Goal: Task Accomplishment & Management: Use online tool/utility

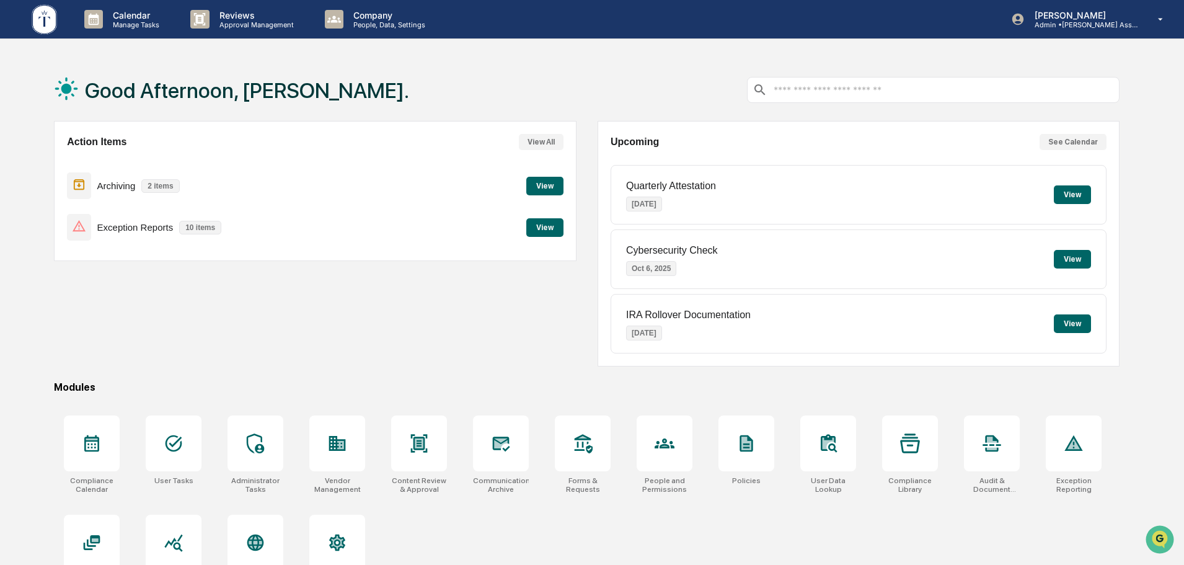
click at [541, 227] on button "View" at bounding box center [544, 227] width 37 height 19
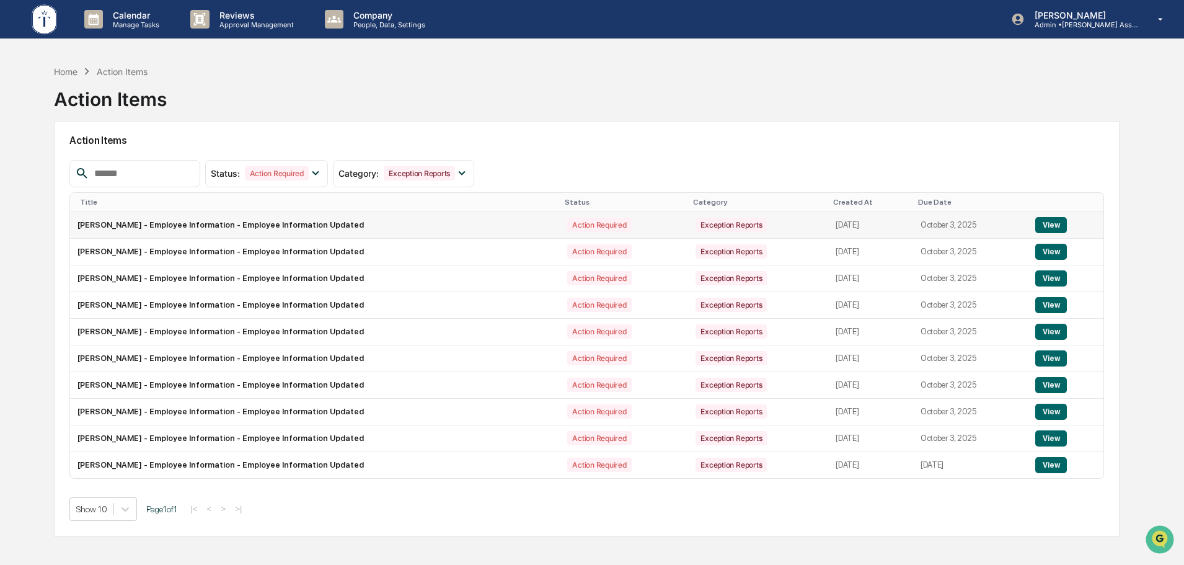
click at [1047, 226] on button "View" at bounding box center [1052, 225] width 32 height 16
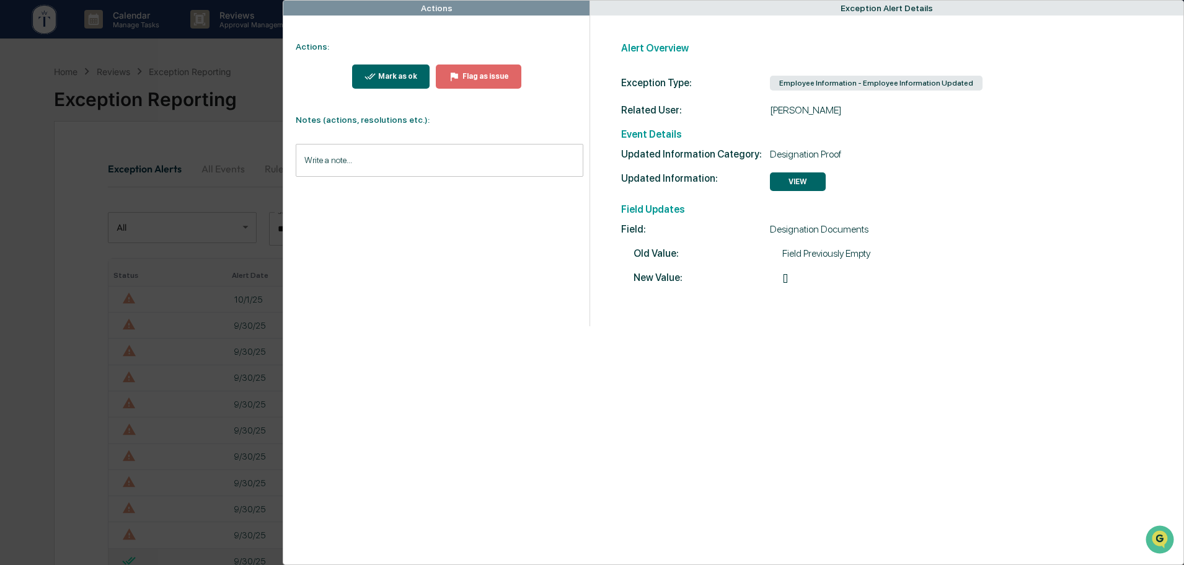
click at [367, 156] on input "Write a note..." at bounding box center [440, 160] width 288 height 33
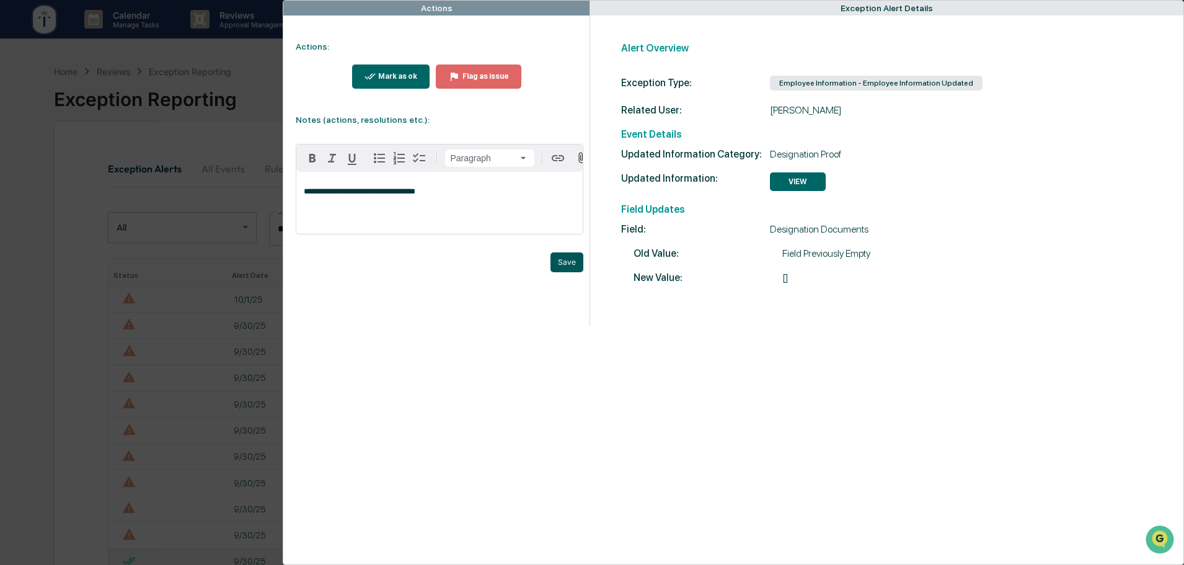
click at [564, 266] on button "Save" at bounding box center [567, 262] width 33 height 20
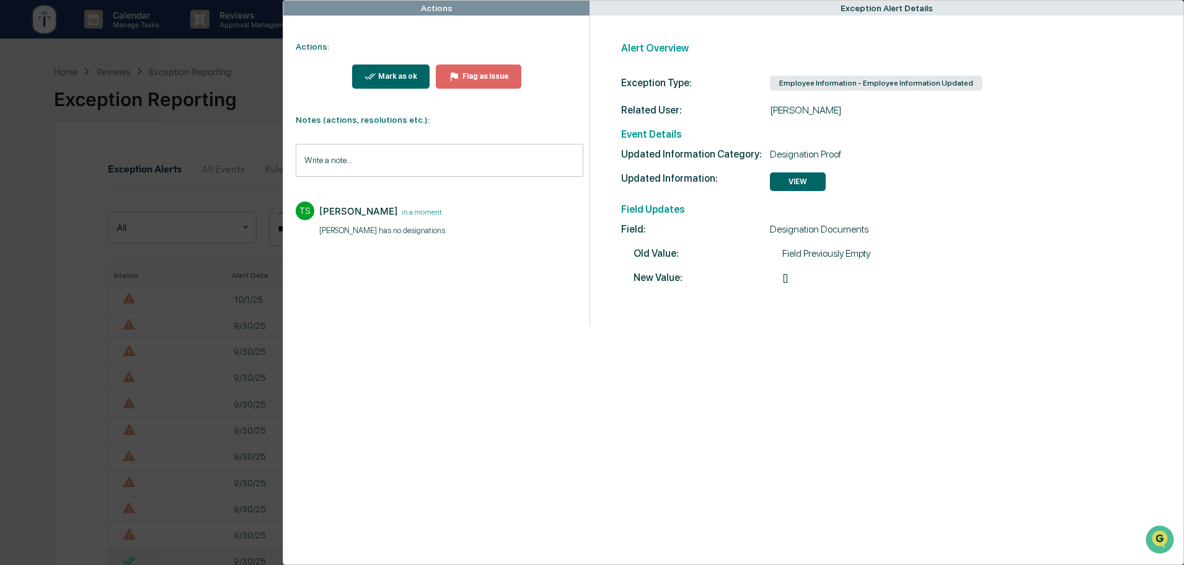
click at [402, 76] on div "Mark as ok" at bounding box center [397, 76] width 42 height 9
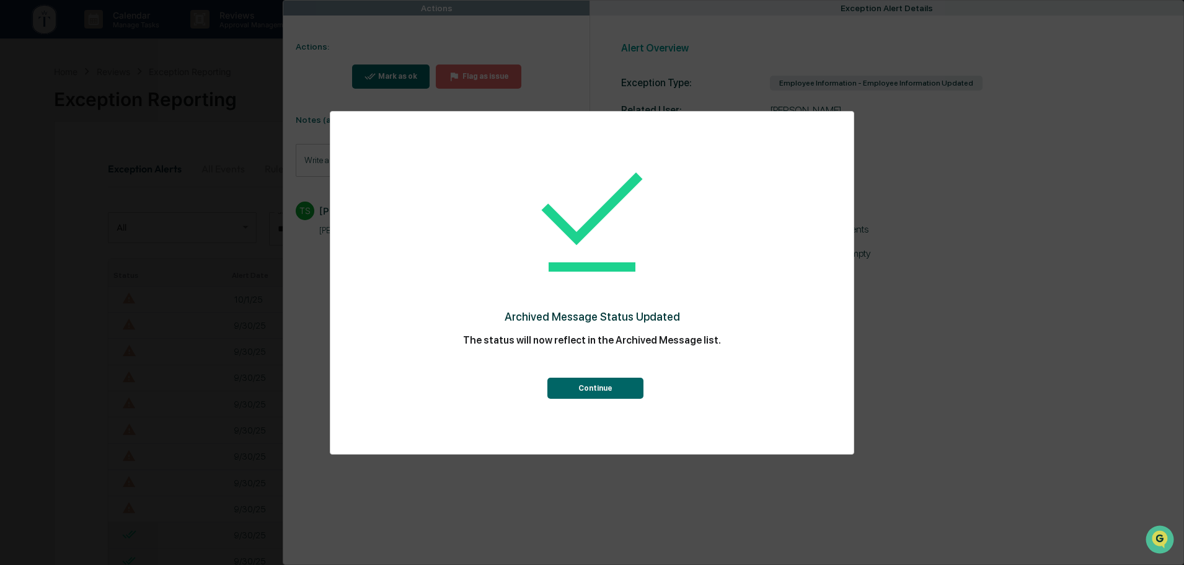
click at [597, 389] on button "Continue" at bounding box center [596, 388] width 96 height 21
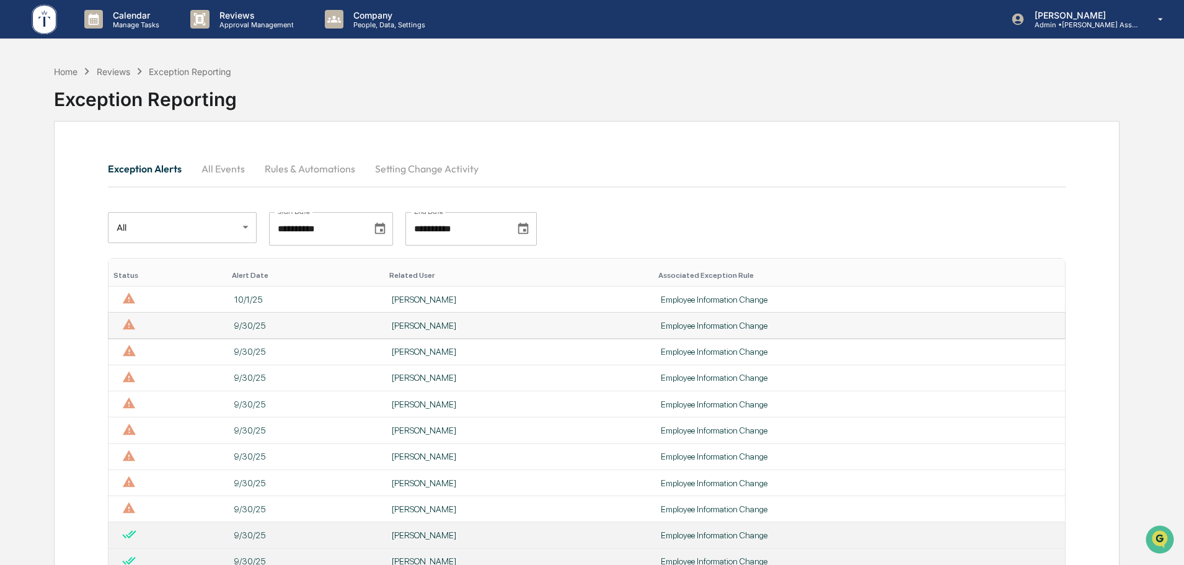
click at [457, 324] on div "[PERSON_NAME]" at bounding box center [519, 326] width 254 height 10
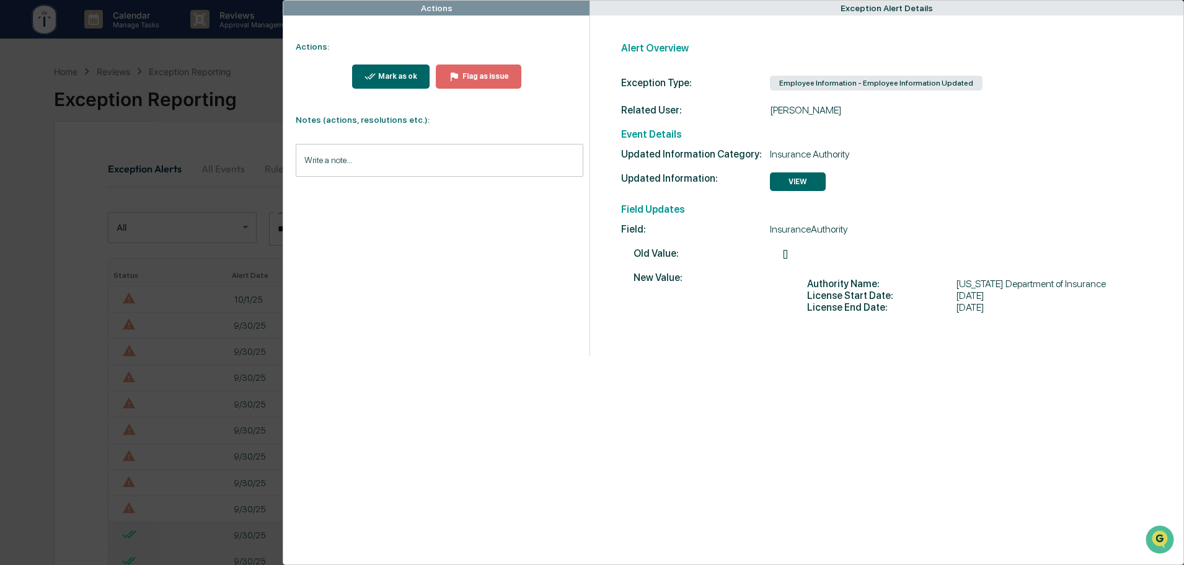
click at [401, 75] on div "Mark as ok" at bounding box center [397, 76] width 42 height 9
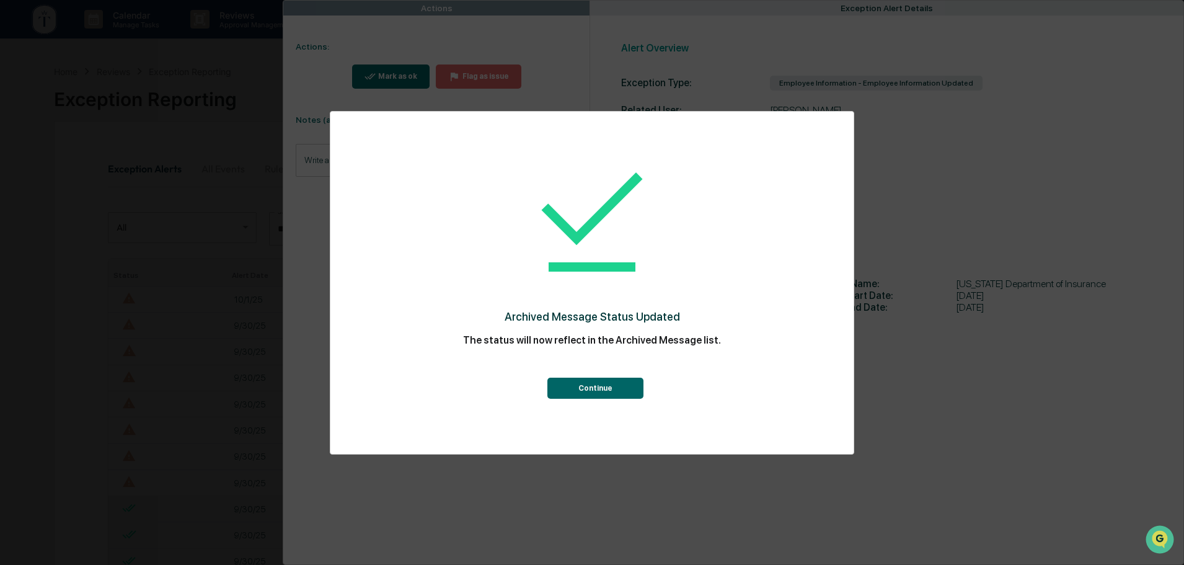
click at [597, 386] on button "Continue" at bounding box center [596, 388] width 96 height 21
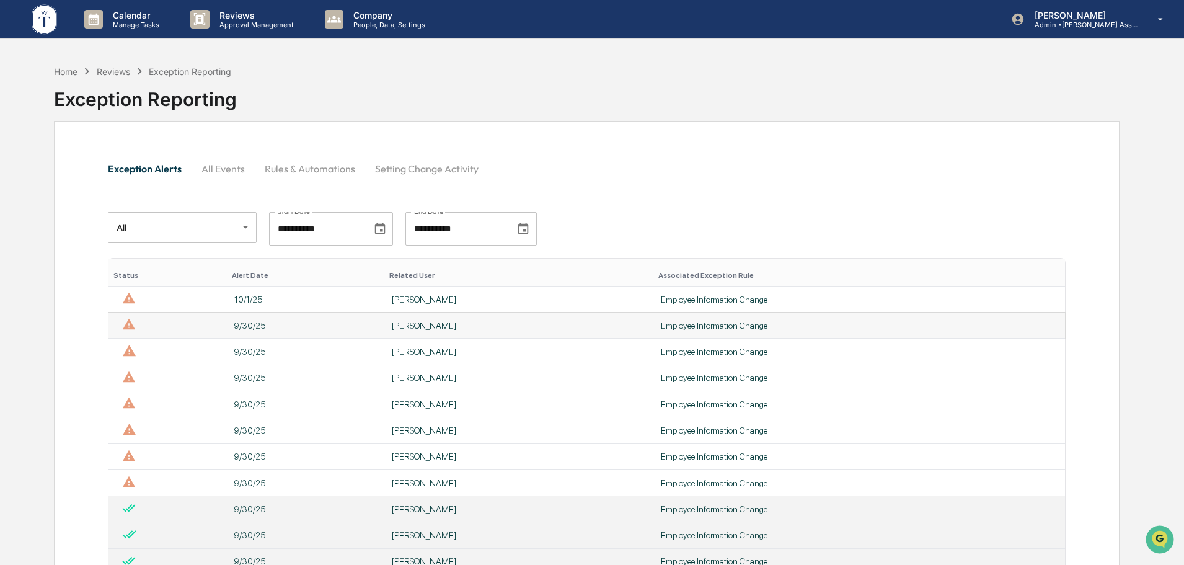
click at [422, 327] on div "[PERSON_NAME]" at bounding box center [519, 326] width 254 height 10
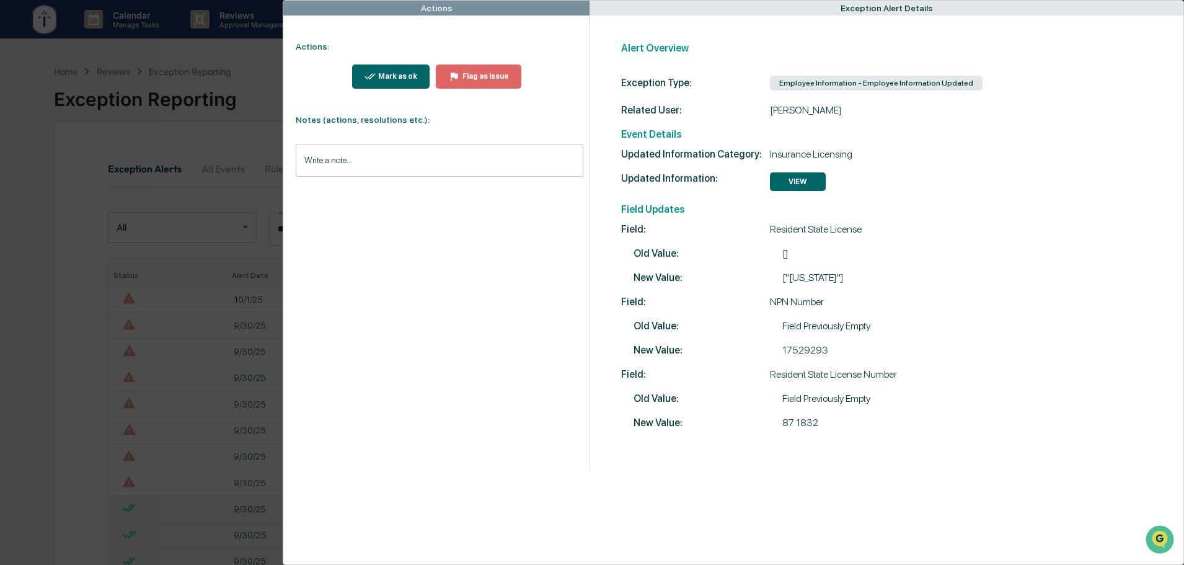
click at [393, 76] on div "Mark as ok" at bounding box center [397, 76] width 42 height 9
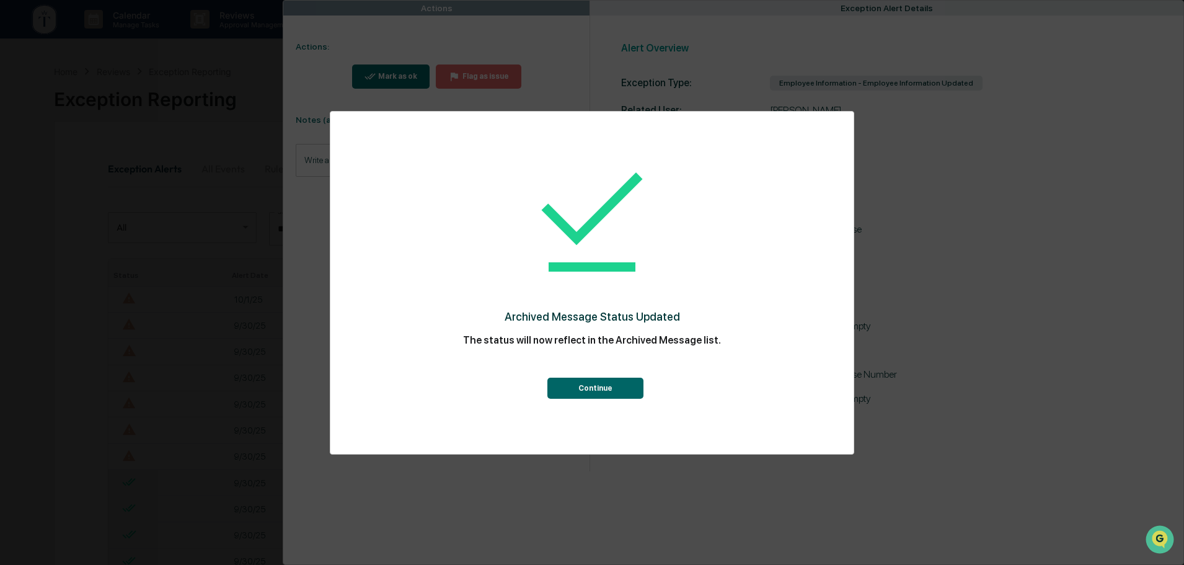
click at [577, 388] on button "Continue" at bounding box center [596, 388] width 96 height 21
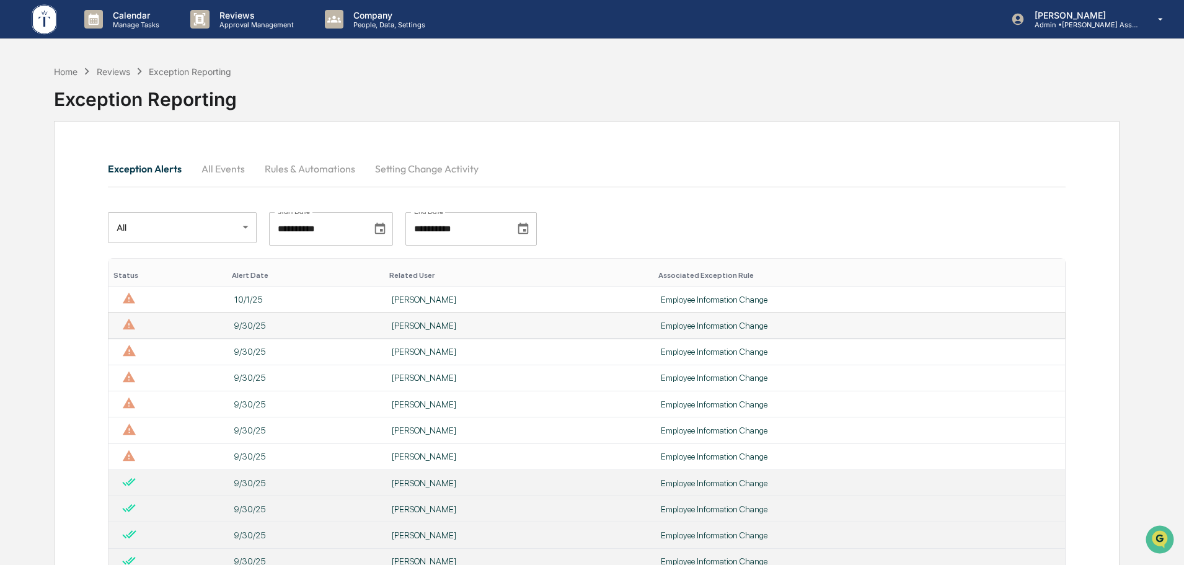
click at [427, 324] on div "[PERSON_NAME]" at bounding box center [519, 326] width 254 height 10
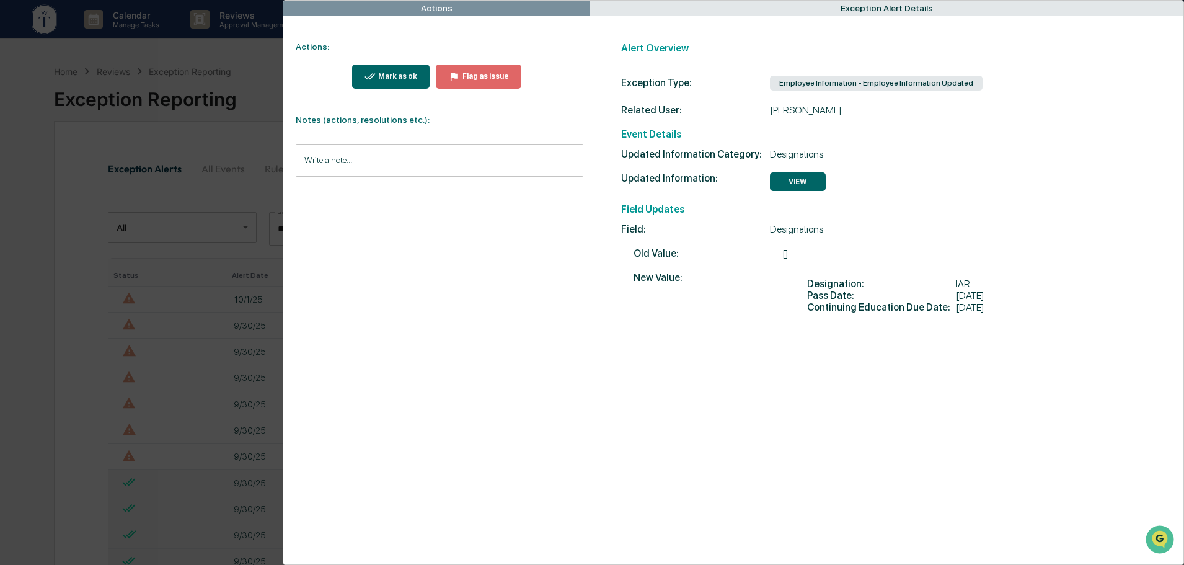
click at [407, 79] on div "Mark as ok" at bounding box center [397, 76] width 42 height 9
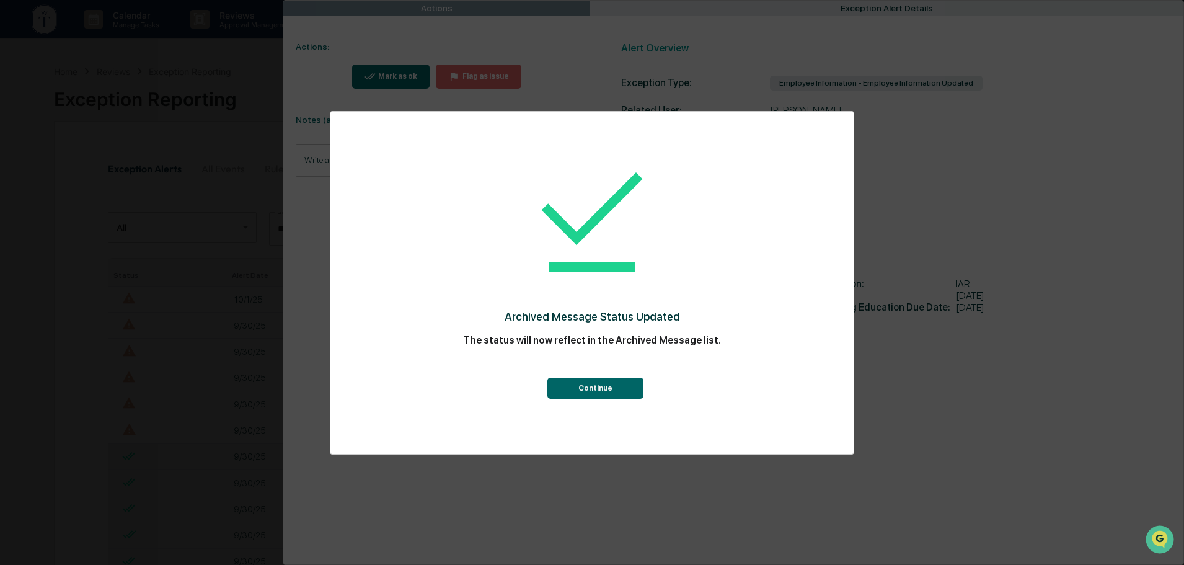
click at [587, 389] on button "Continue" at bounding box center [596, 388] width 96 height 21
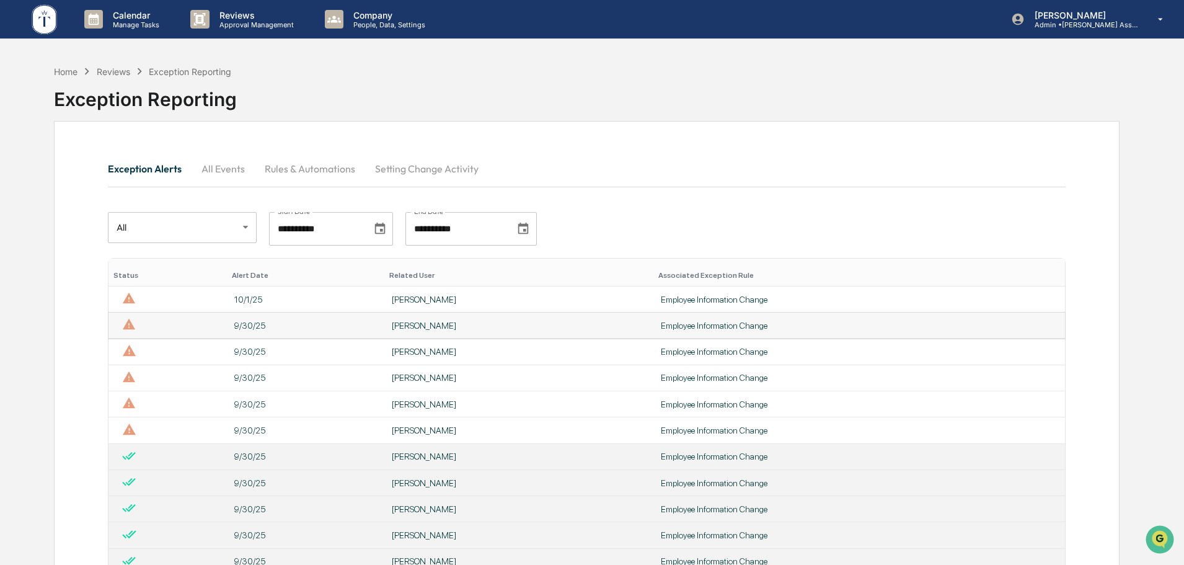
click at [432, 328] on div "[PERSON_NAME]" at bounding box center [519, 326] width 254 height 10
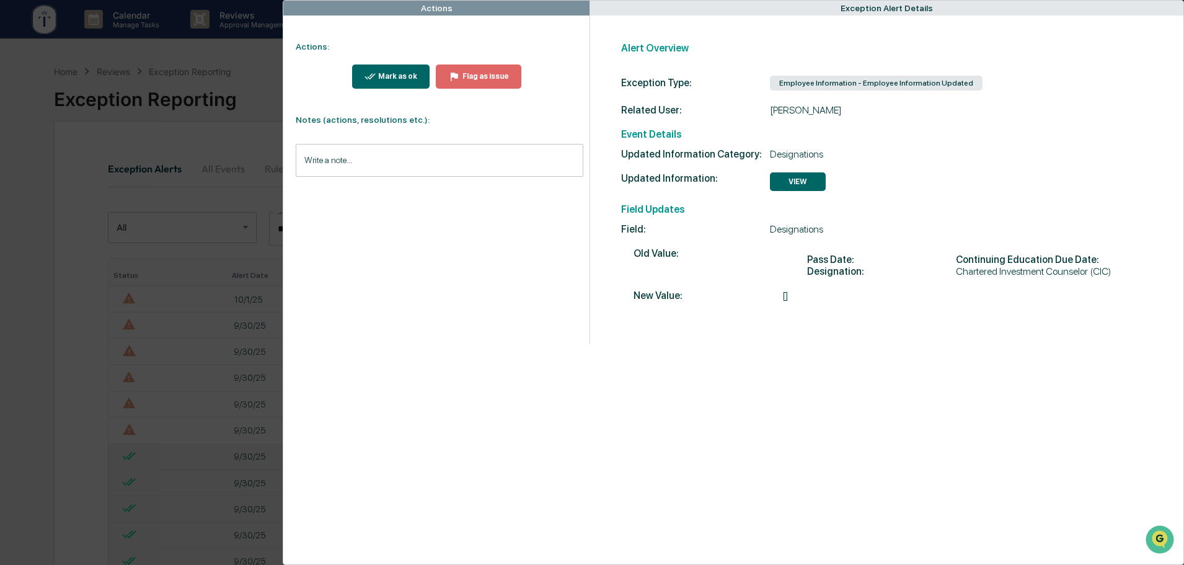
click at [332, 164] on input "Write a note..." at bounding box center [440, 160] width 288 height 33
click at [309, 196] on p "*" at bounding box center [440, 191] width 272 height 9
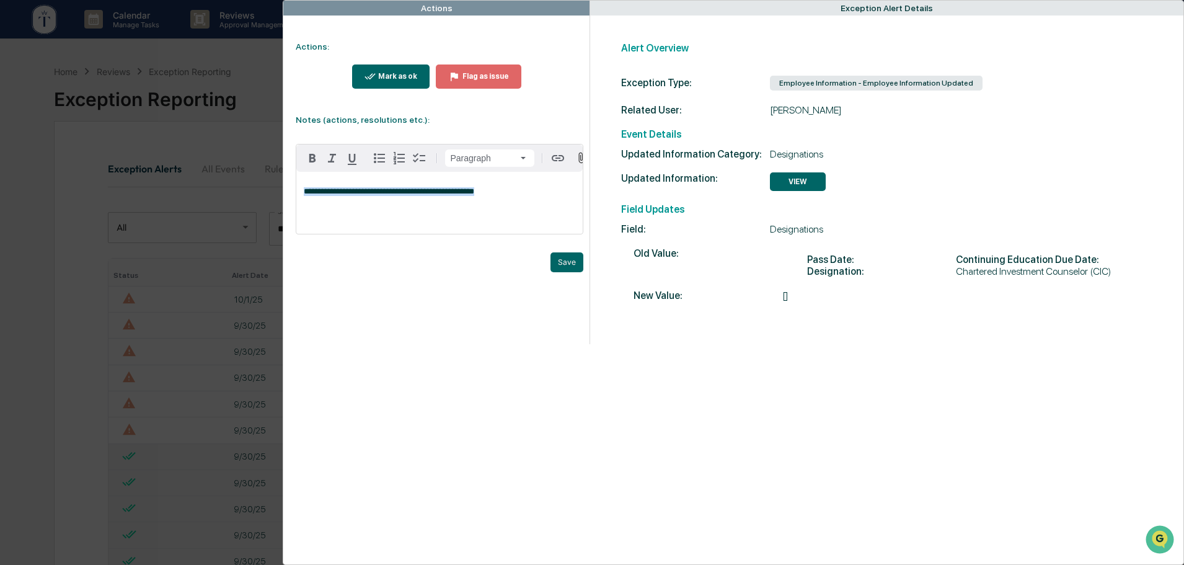
drag, startPoint x: 478, startPoint y: 200, endPoint x: 297, endPoint y: 196, distance: 181.1
click at [297, 196] on div "**********" at bounding box center [439, 203] width 286 height 62
copy span "**********"
click at [560, 268] on button "Save" at bounding box center [567, 262] width 33 height 20
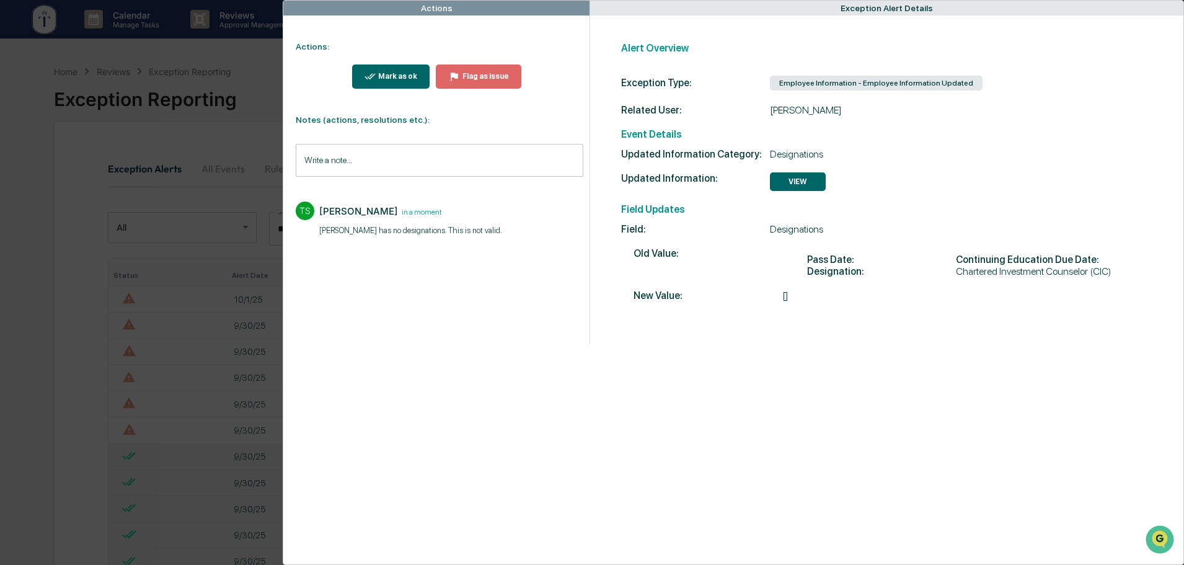
click at [388, 81] on div "Mark as ok" at bounding box center [397, 76] width 42 height 9
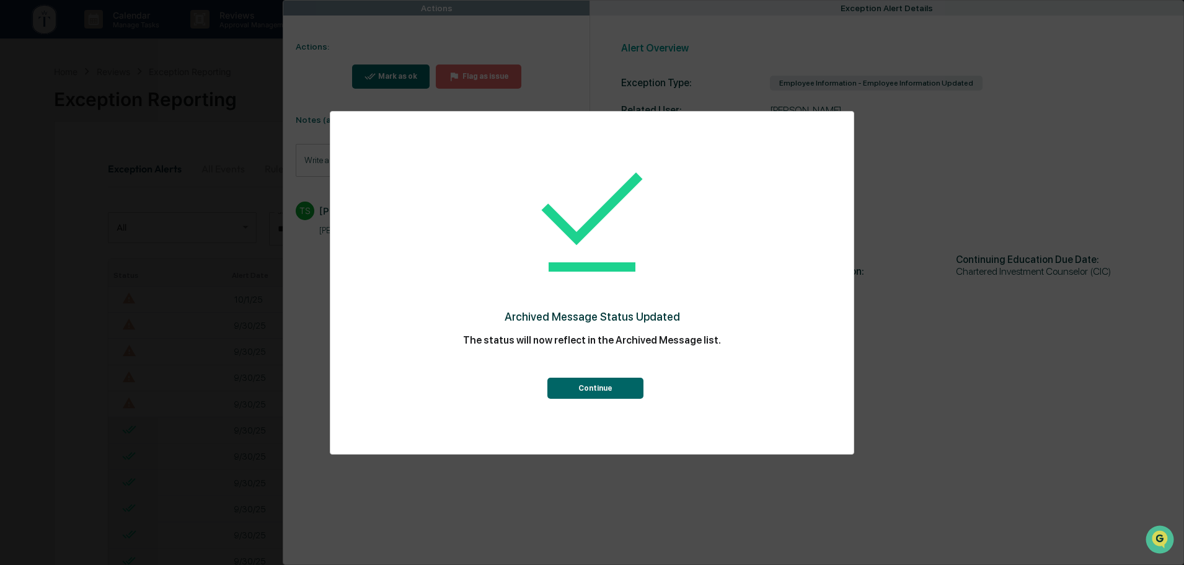
click at [593, 391] on button "Continue" at bounding box center [596, 388] width 96 height 21
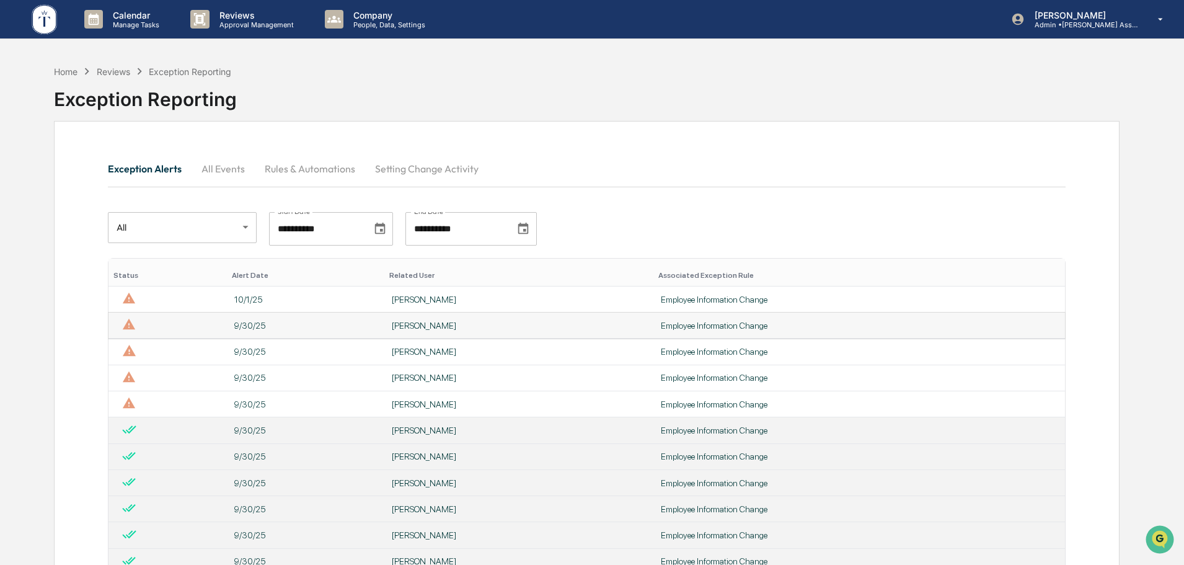
click at [443, 327] on div "[PERSON_NAME]" at bounding box center [519, 326] width 254 height 10
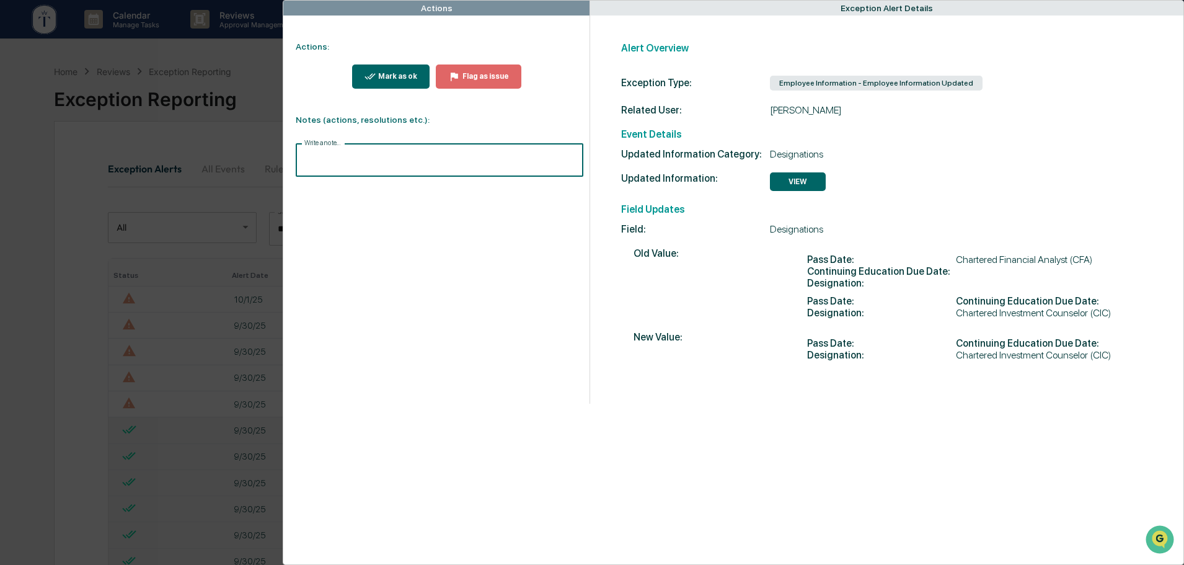
click at [348, 158] on input "Write a note..." at bounding box center [440, 160] width 288 height 33
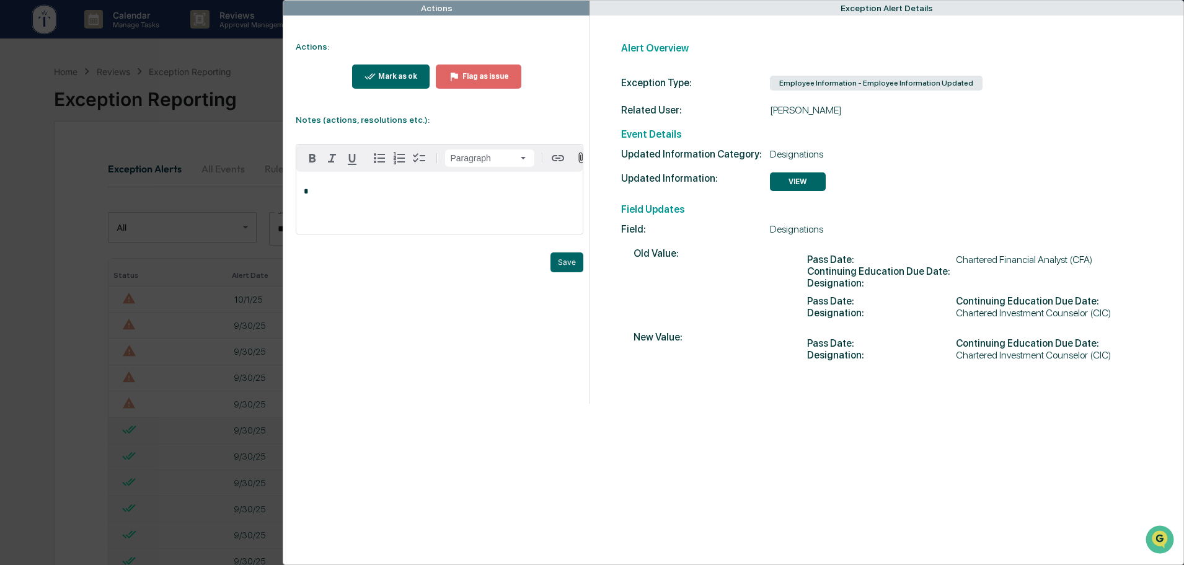
drag, startPoint x: 348, startPoint y: 158, endPoint x: 321, endPoint y: 193, distance: 44.5
click at [321, 193] on p "*" at bounding box center [440, 191] width 272 height 9
click at [561, 265] on button "Save" at bounding box center [567, 262] width 33 height 20
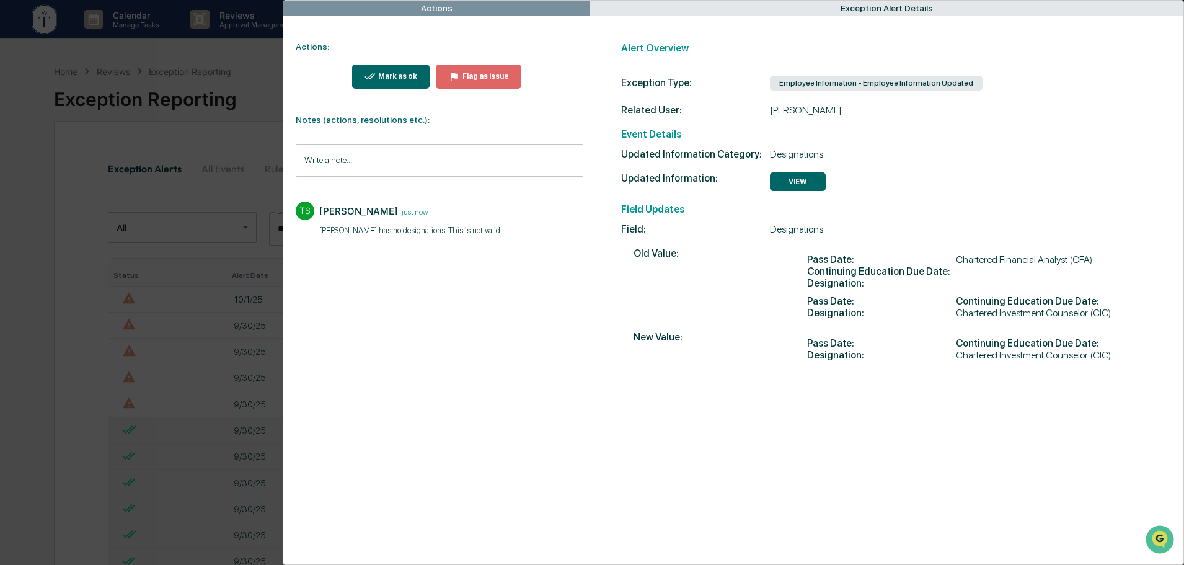
click at [392, 74] on div "Mark as ok" at bounding box center [397, 76] width 42 height 9
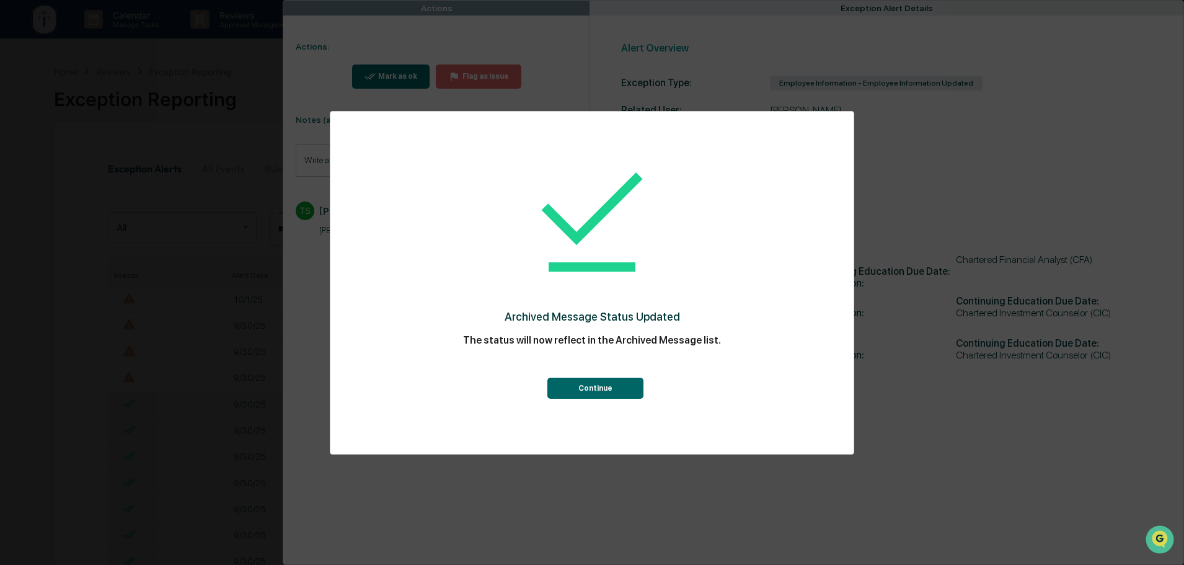
click at [594, 389] on button "Continue" at bounding box center [596, 388] width 96 height 21
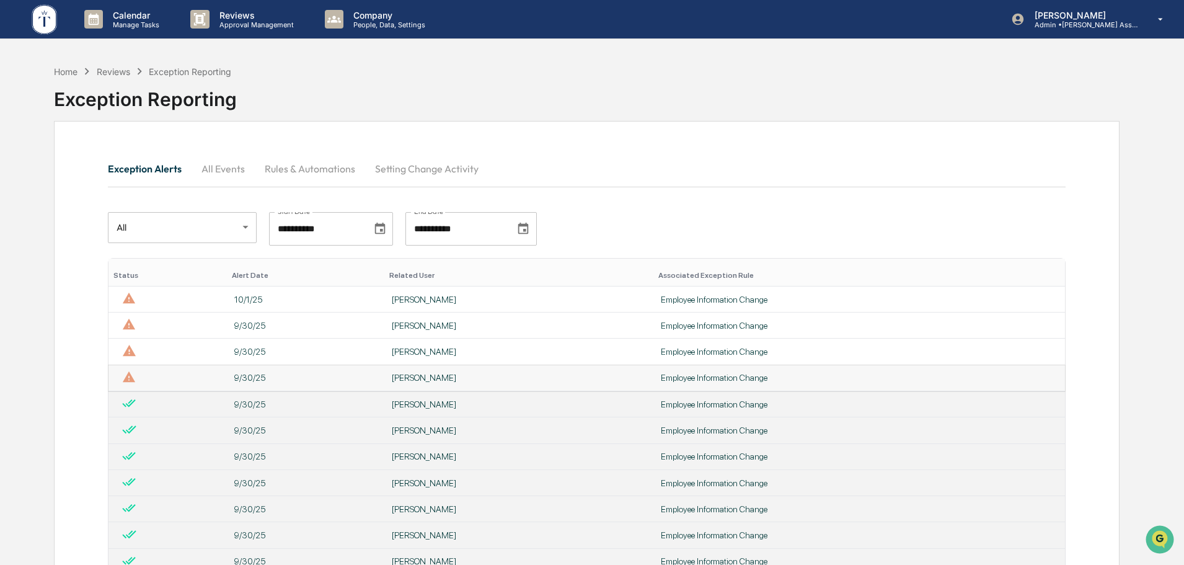
click at [424, 376] on div "[PERSON_NAME]" at bounding box center [519, 378] width 254 height 10
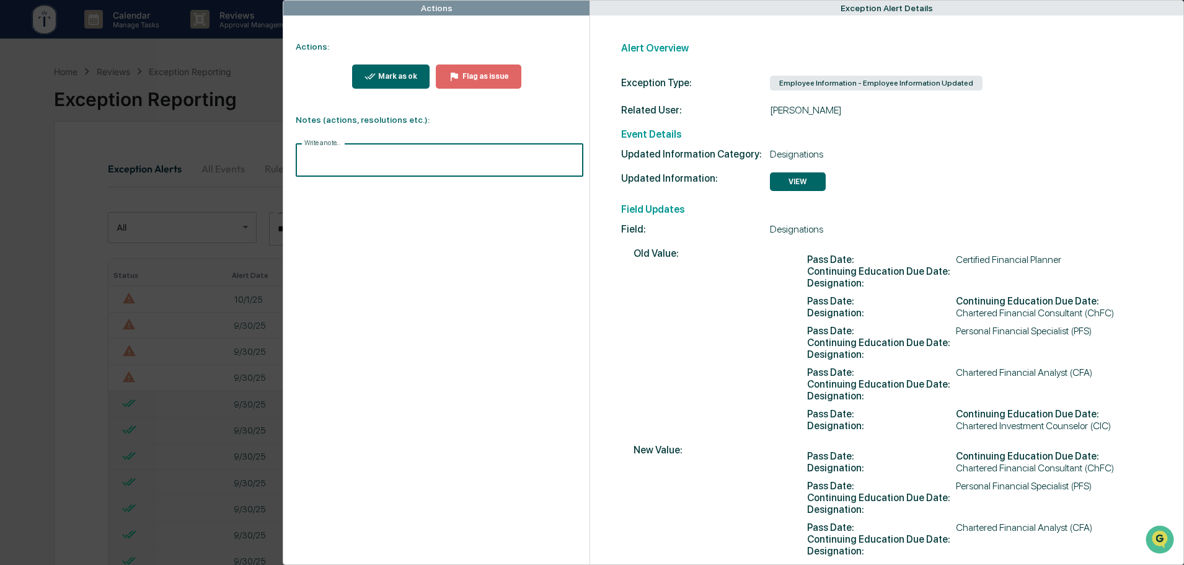
click at [371, 159] on input "Write a note..." at bounding box center [440, 160] width 288 height 33
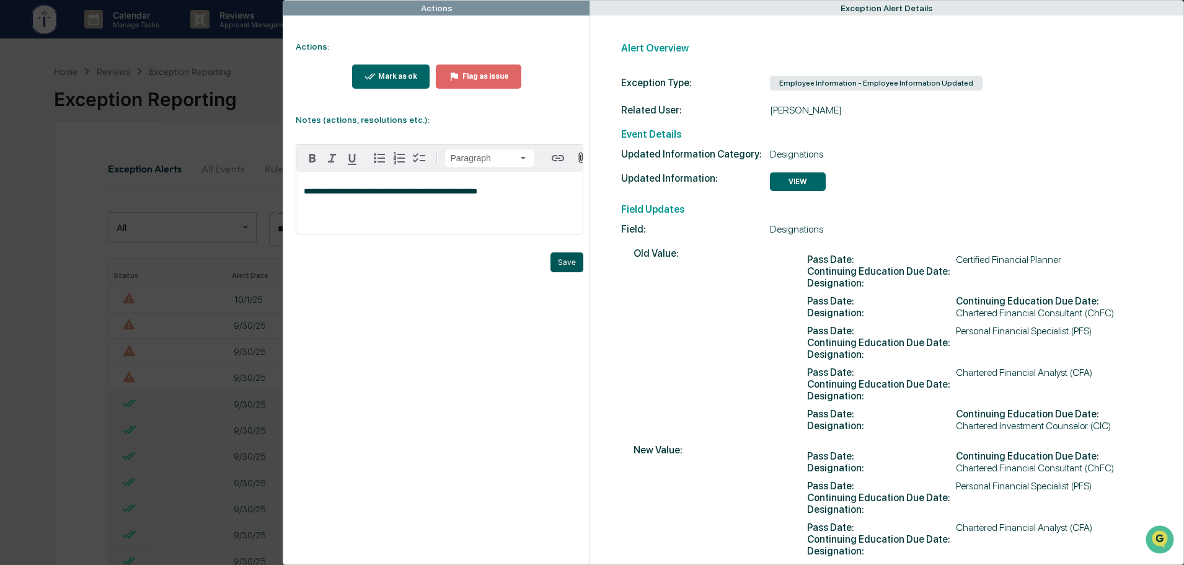
click at [566, 268] on button "Save" at bounding box center [567, 262] width 33 height 20
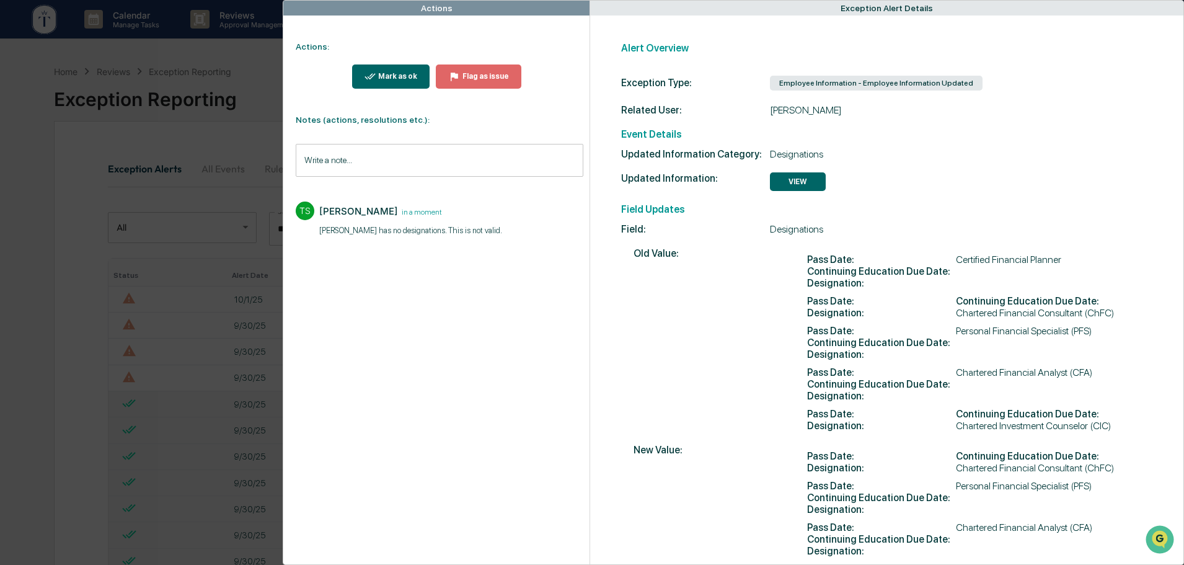
click at [400, 74] on div "Mark as ok" at bounding box center [397, 76] width 42 height 9
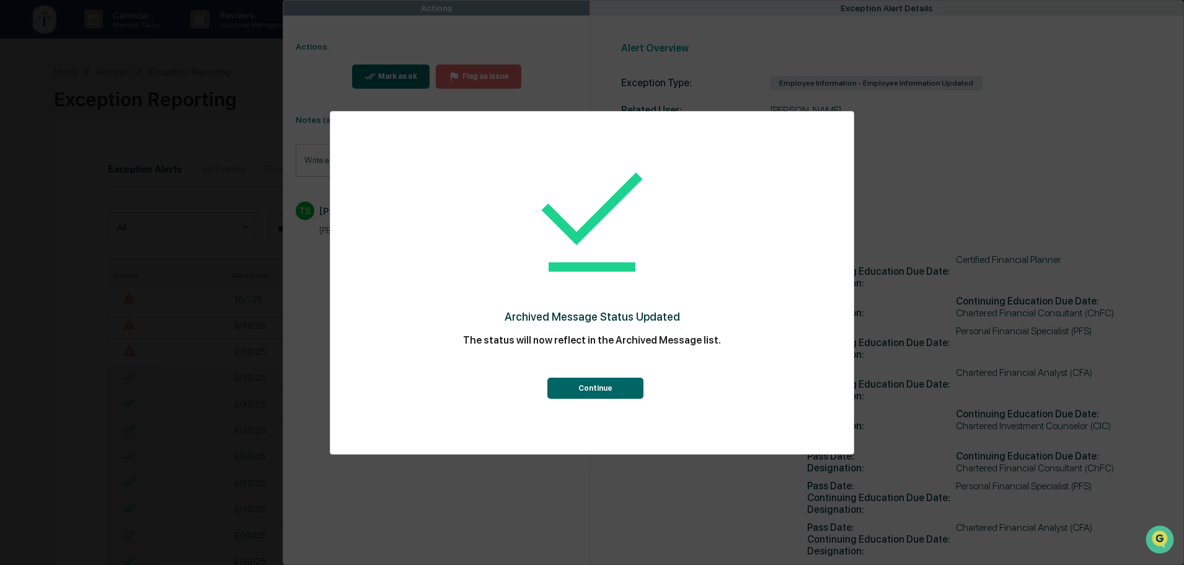
click at [596, 389] on button "Continue" at bounding box center [596, 388] width 96 height 21
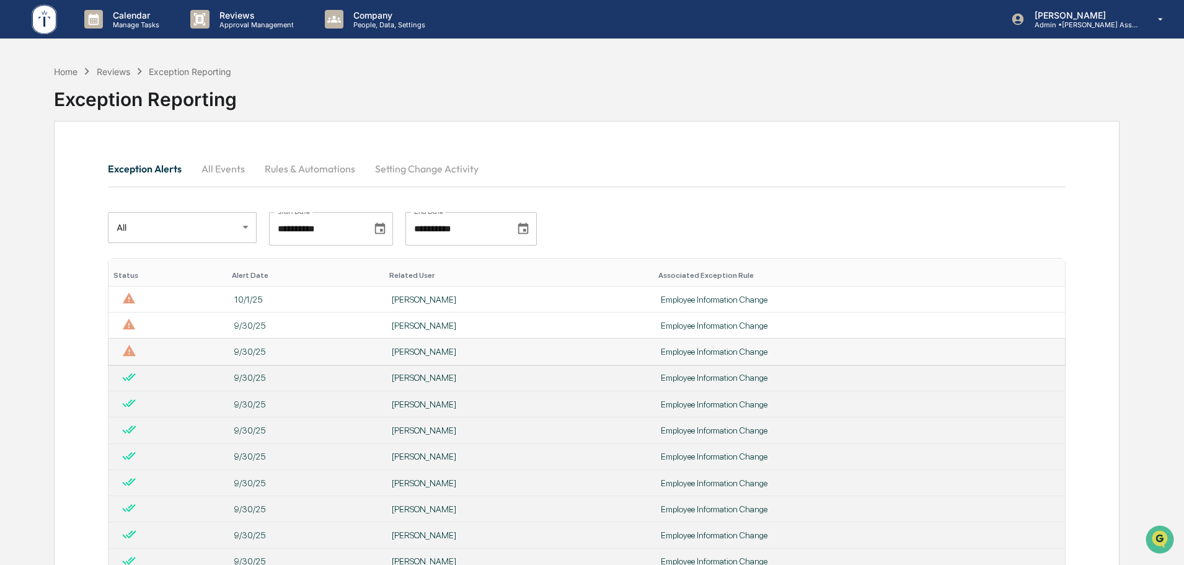
click at [419, 351] on div "[PERSON_NAME]" at bounding box center [519, 352] width 254 height 10
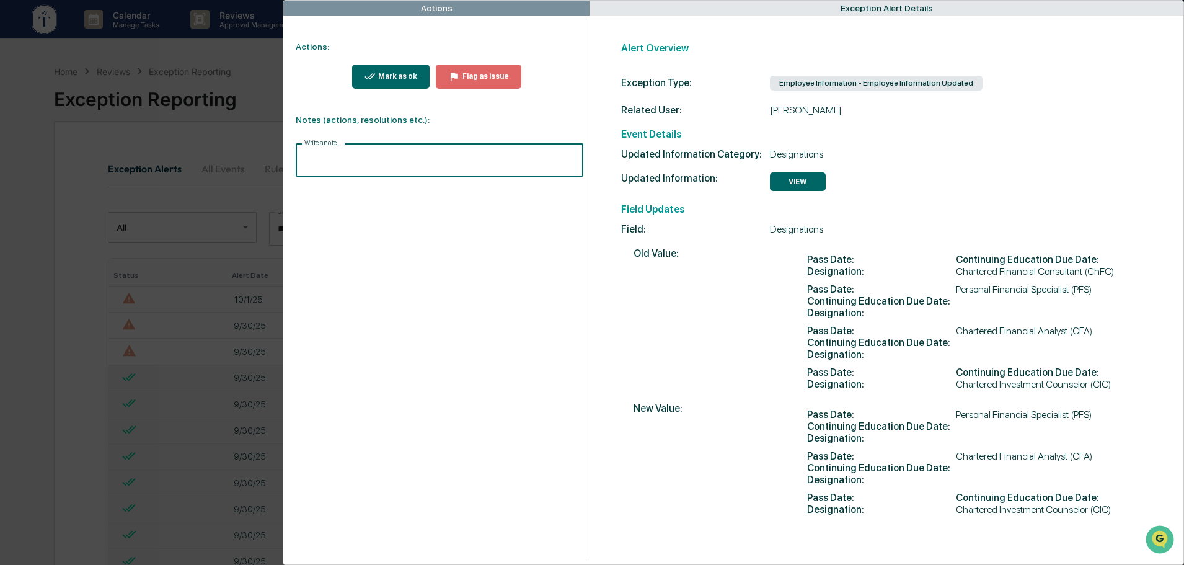
click at [360, 158] on input "Write a note..." at bounding box center [440, 160] width 288 height 33
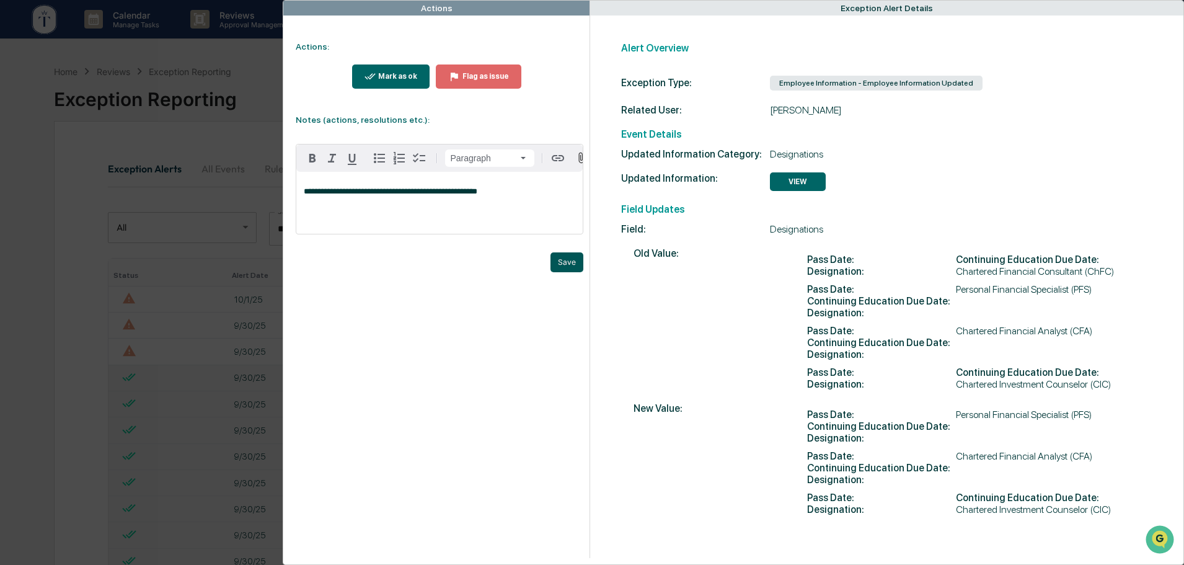
click at [566, 269] on button "Save" at bounding box center [567, 262] width 33 height 20
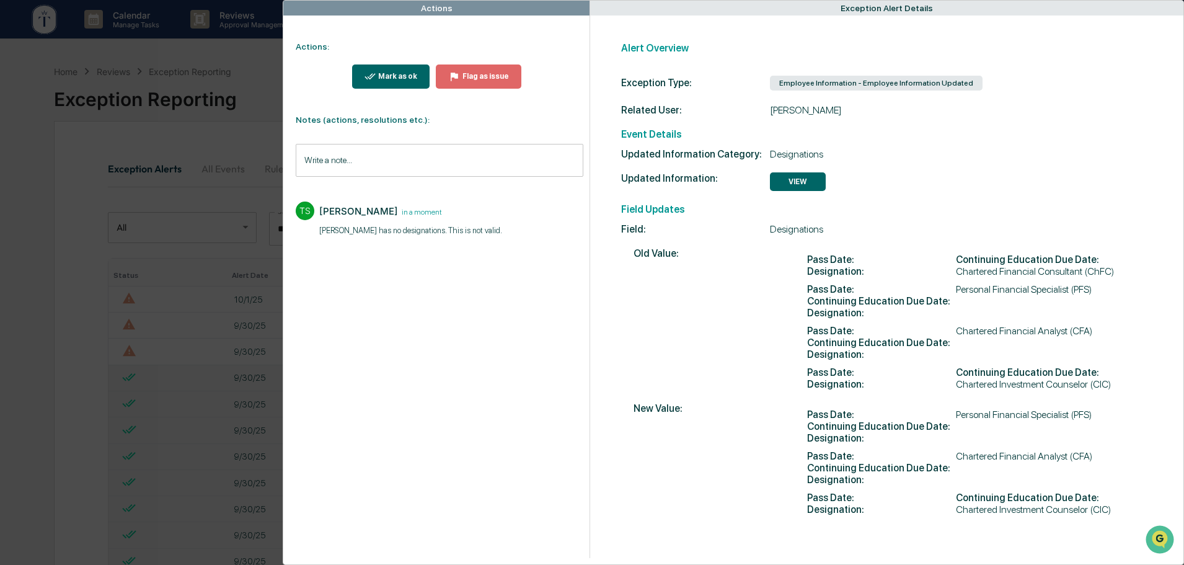
click at [396, 73] on div "Mark as ok" at bounding box center [397, 76] width 42 height 9
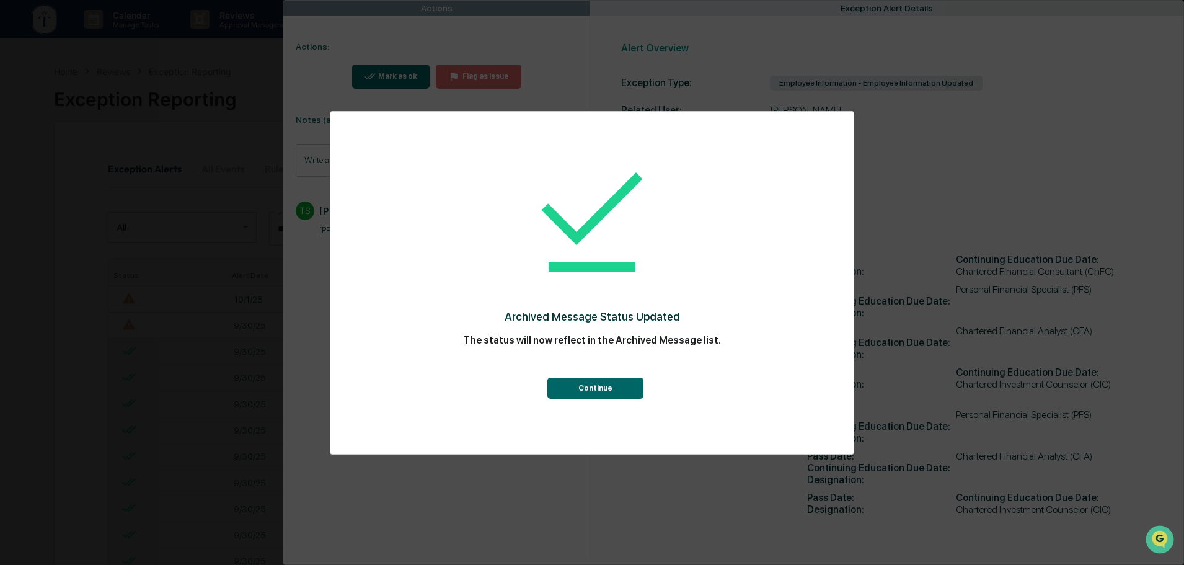
click at [588, 384] on button "Continue" at bounding box center [596, 388] width 96 height 21
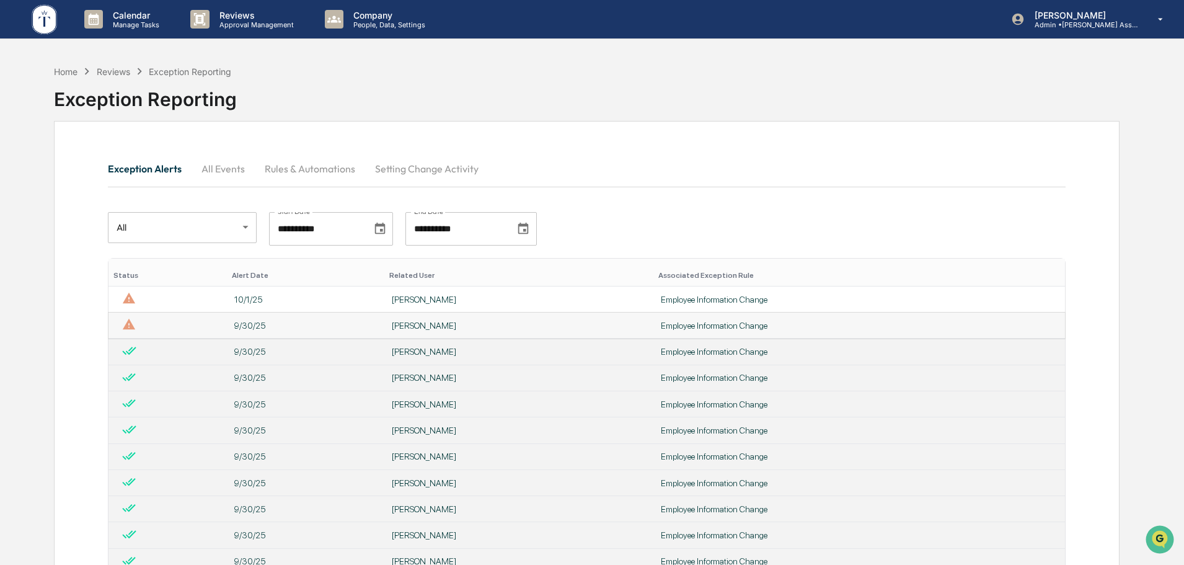
click at [426, 329] on div "[PERSON_NAME]" at bounding box center [519, 326] width 254 height 10
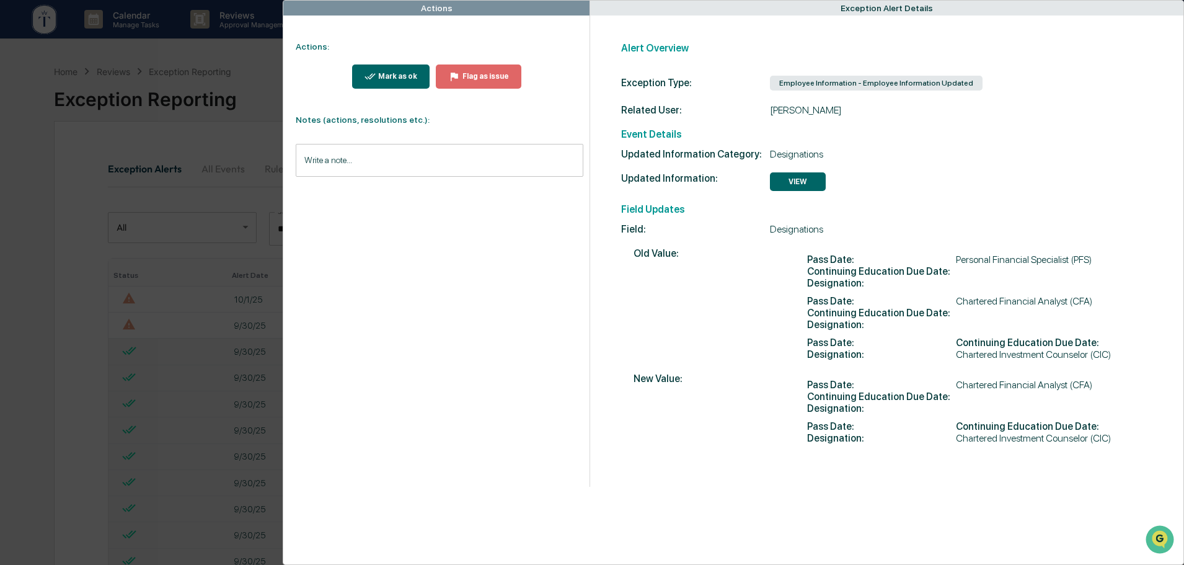
click at [359, 164] on input "Write a note..." at bounding box center [440, 160] width 288 height 33
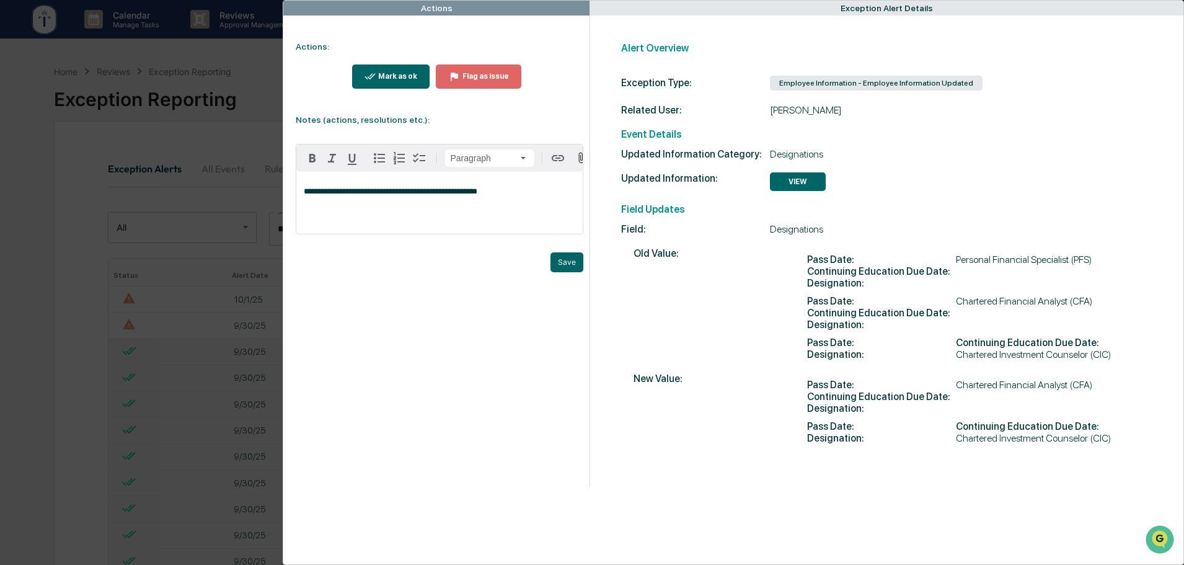
click at [396, 76] on div "Mark as ok" at bounding box center [397, 76] width 42 height 9
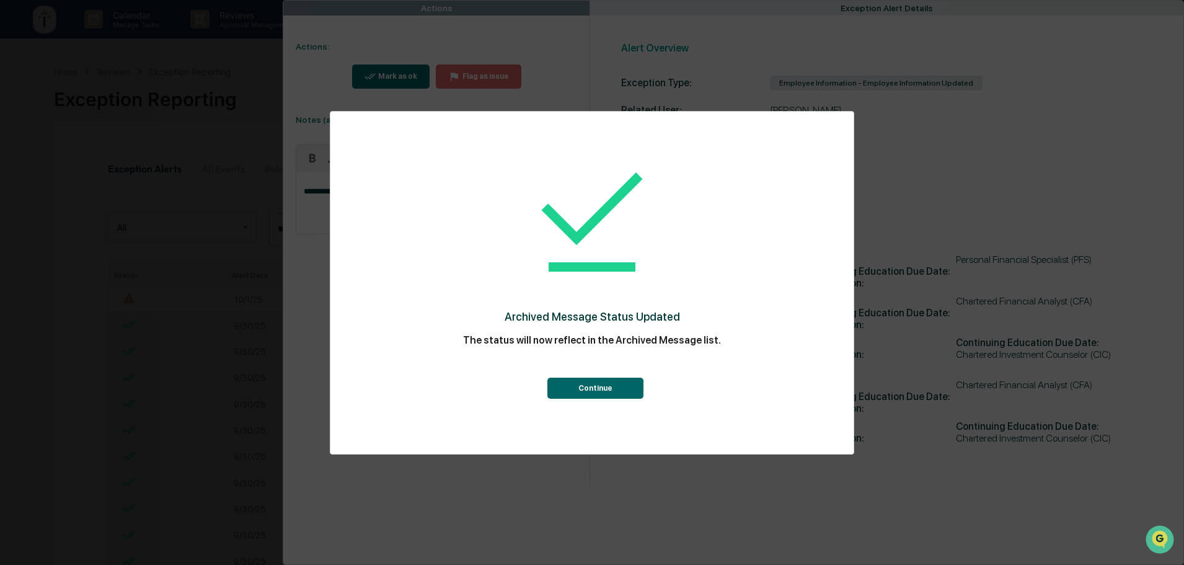
click at [592, 387] on button "Continue" at bounding box center [596, 388] width 96 height 21
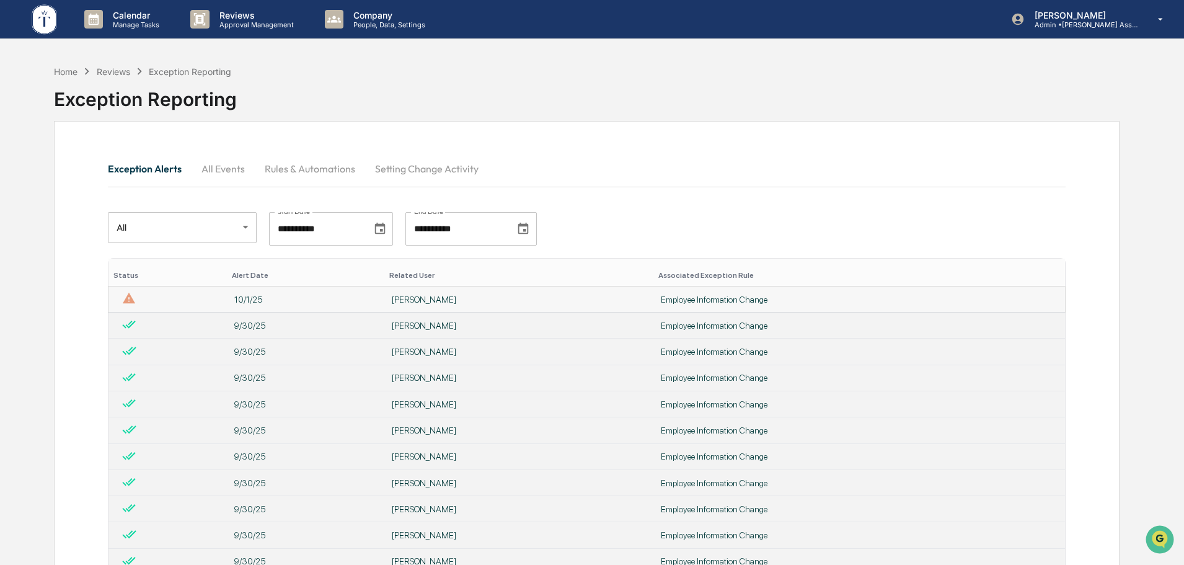
click at [494, 304] on td "[PERSON_NAME]" at bounding box center [518, 299] width 269 height 26
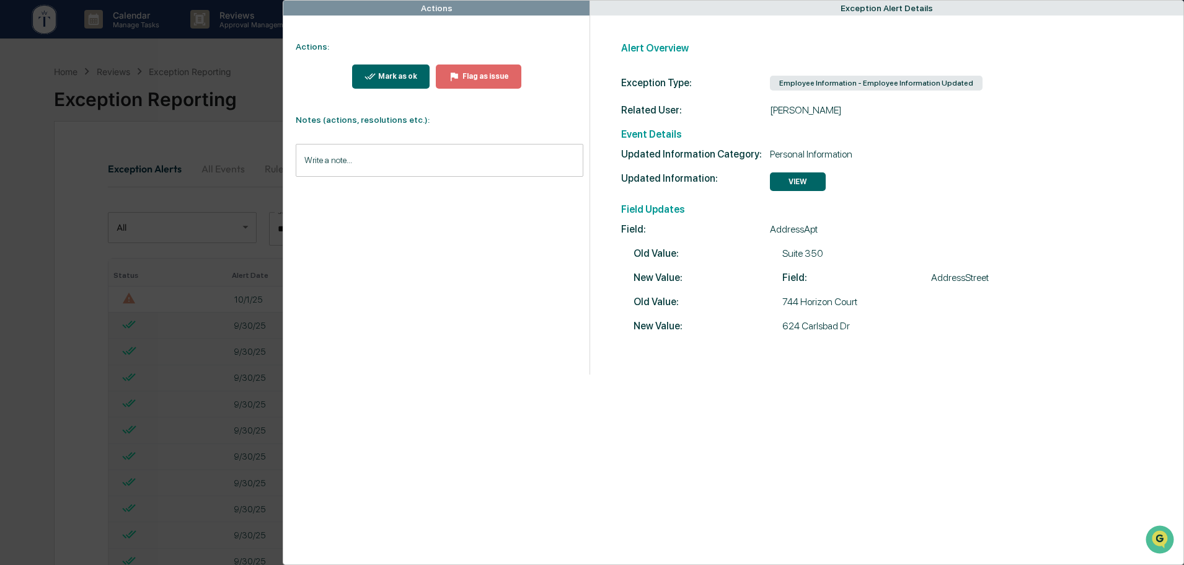
click at [328, 160] on input "Write a note..." at bounding box center [440, 160] width 288 height 33
click at [323, 196] on p "*" at bounding box center [440, 191] width 272 height 9
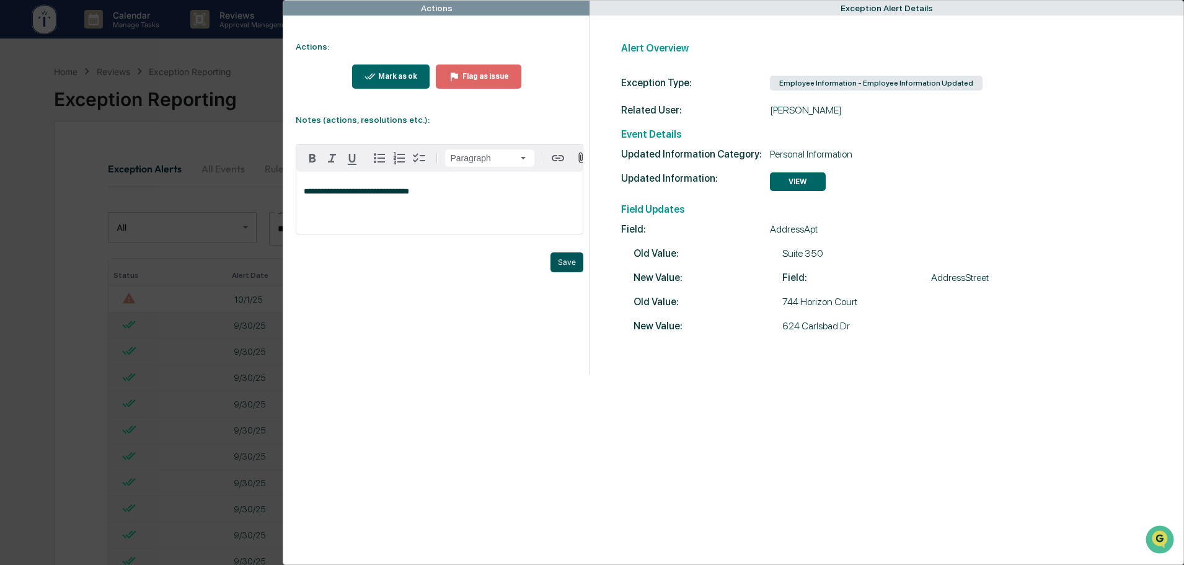
click at [562, 267] on button "Save" at bounding box center [567, 262] width 33 height 20
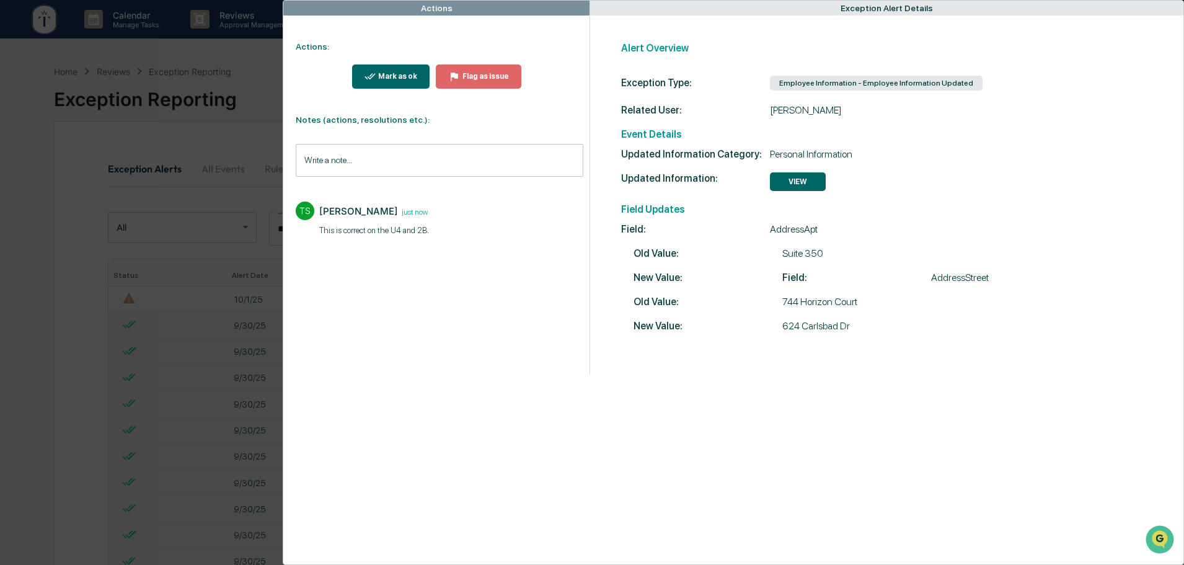
click at [394, 73] on div "Mark as ok" at bounding box center [397, 76] width 42 height 9
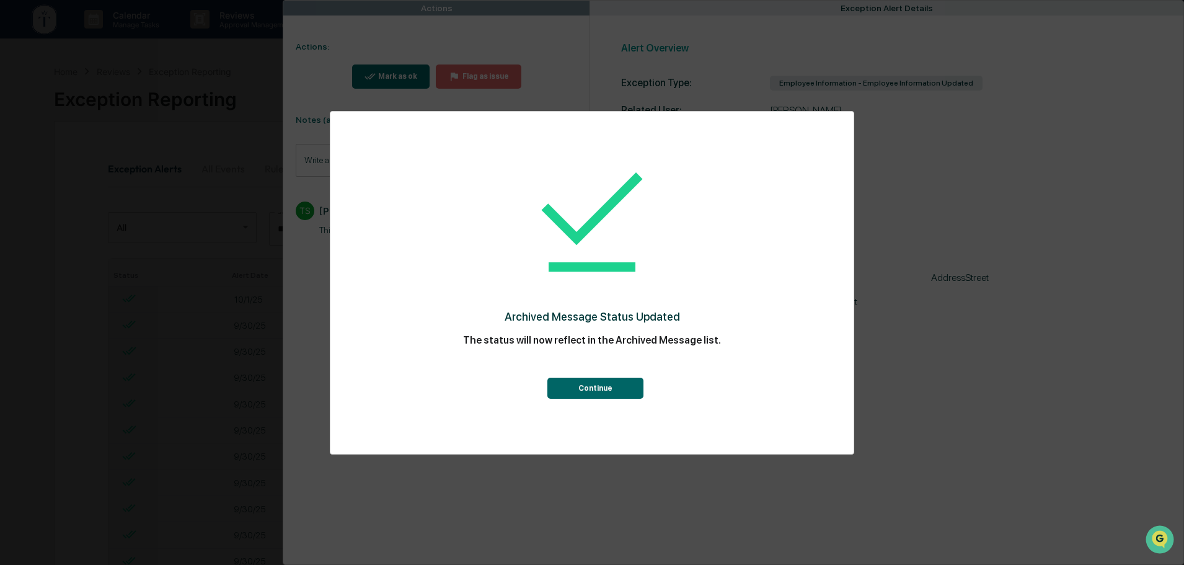
click at [592, 389] on button "Continue" at bounding box center [596, 388] width 96 height 21
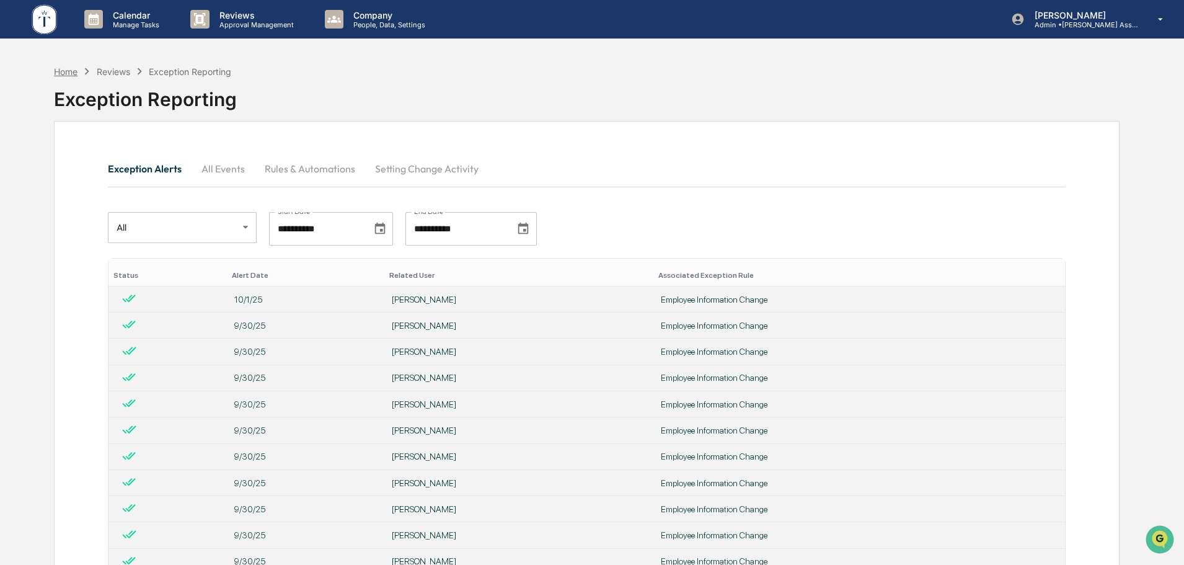
click at [63, 69] on div "Home" at bounding box center [66, 71] width 24 height 11
